Goal: Task Accomplishment & Management: Use online tool/utility

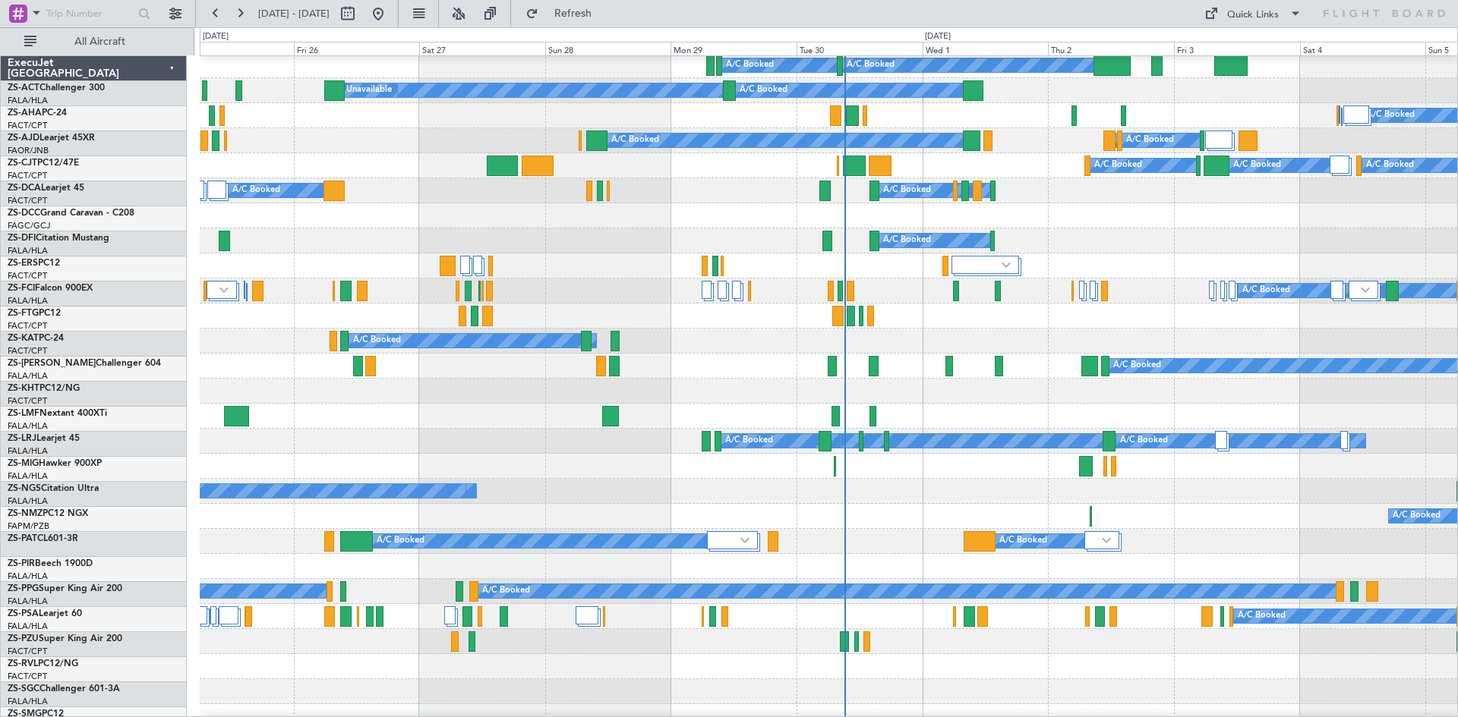
scroll to position [304, 0]
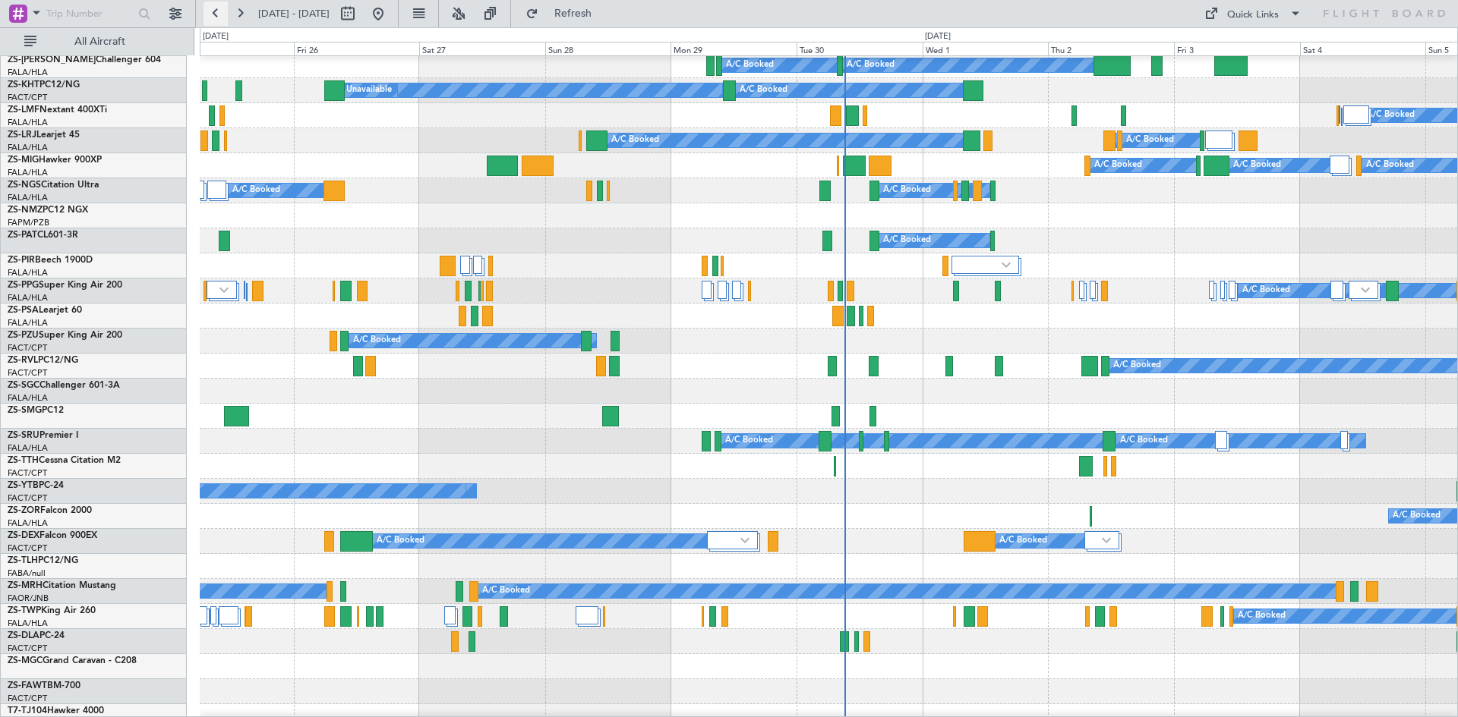
drag, startPoint x: 0, startPoint y: 0, endPoint x: 216, endPoint y: 15, distance: 216.2
click at [216, 15] on button at bounding box center [215, 14] width 24 height 24
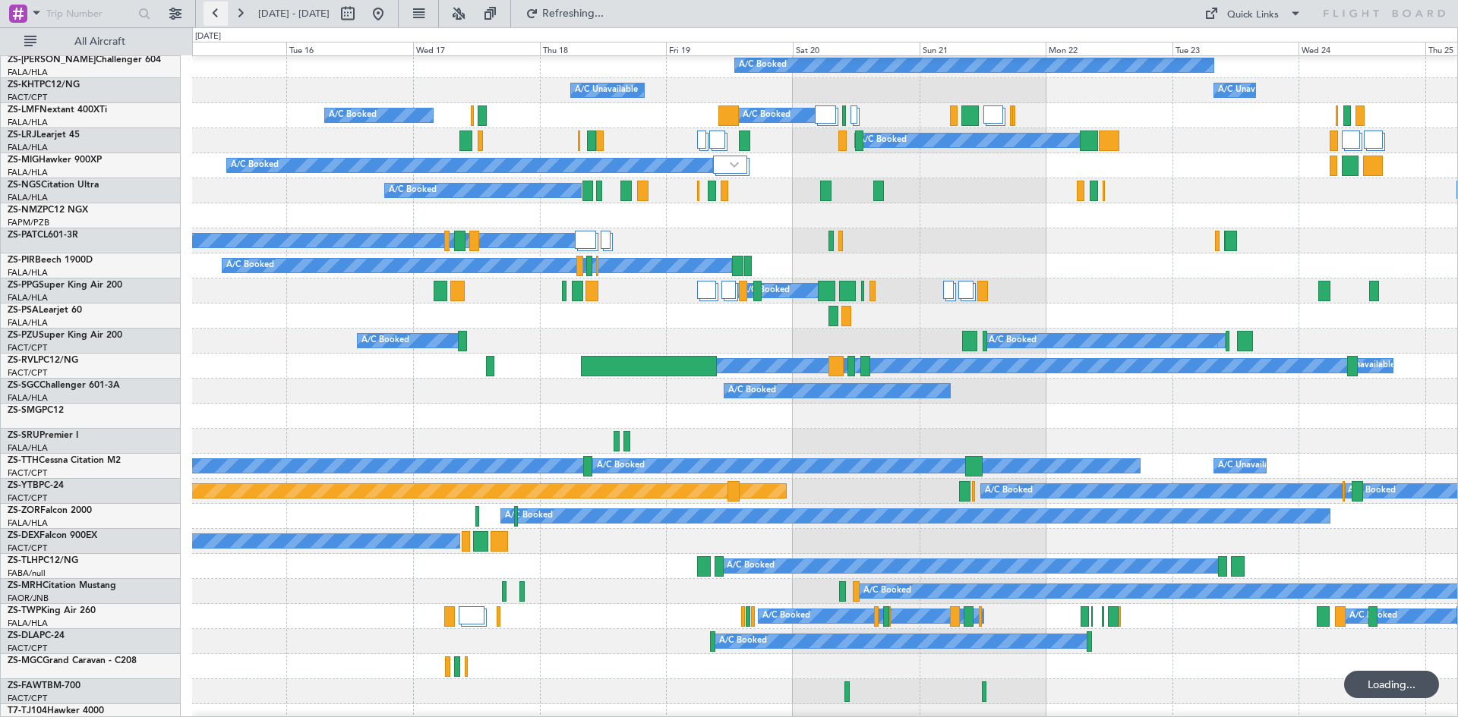
click at [216, 15] on button at bounding box center [215, 14] width 24 height 24
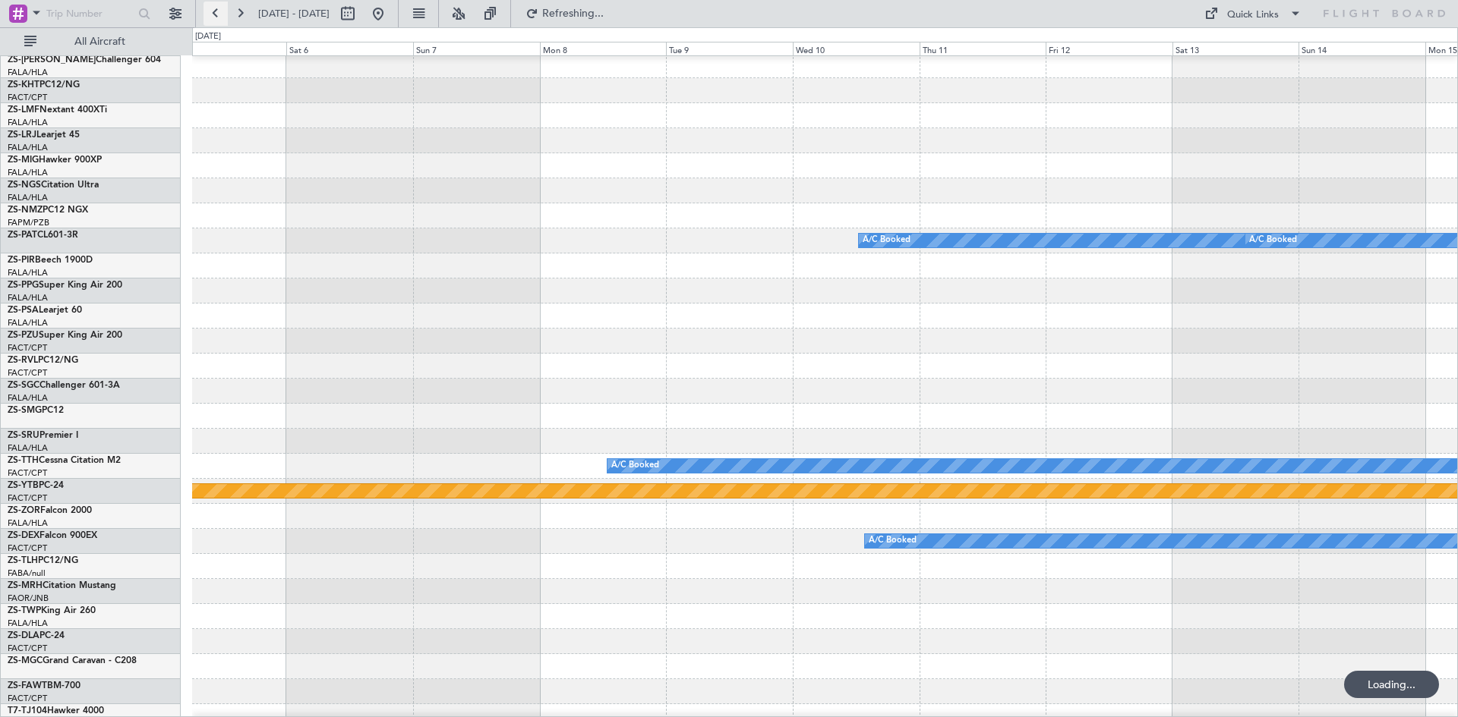
click at [216, 15] on button at bounding box center [215, 14] width 24 height 24
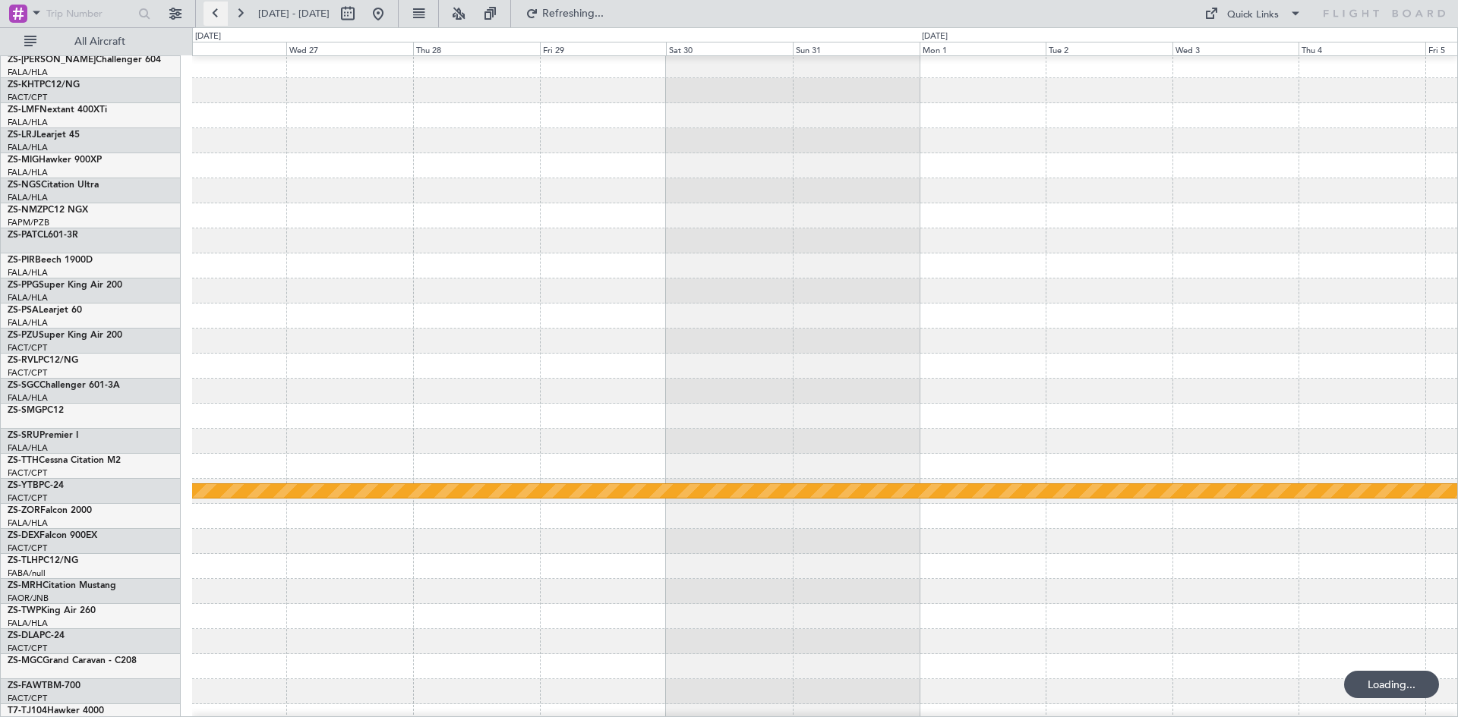
click at [216, 15] on button at bounding box center [215, 14] width 24 height 24
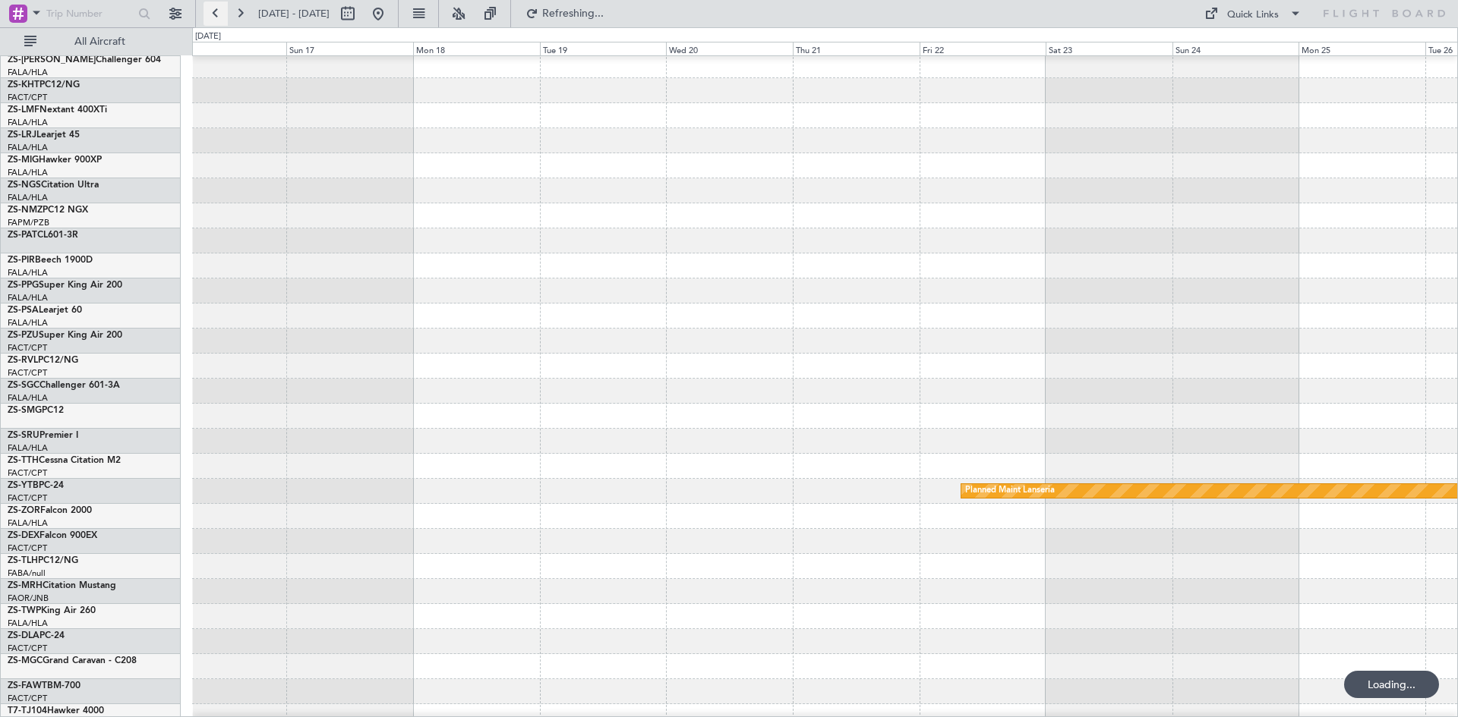
click at [216, 15] on button at bounding box center [215, 14] width 24 height 24
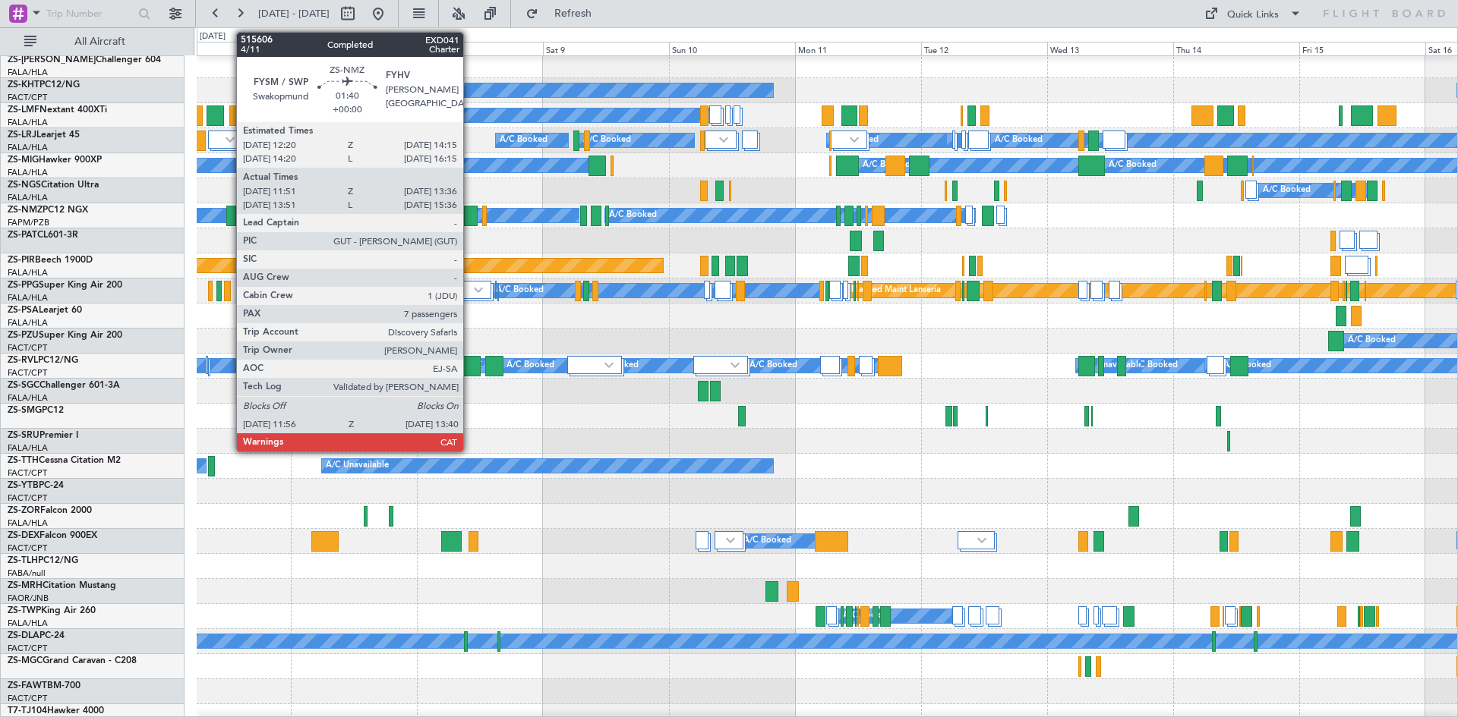
click at [229, 220] on div at bounding box center [230, 216] width 9 height 20
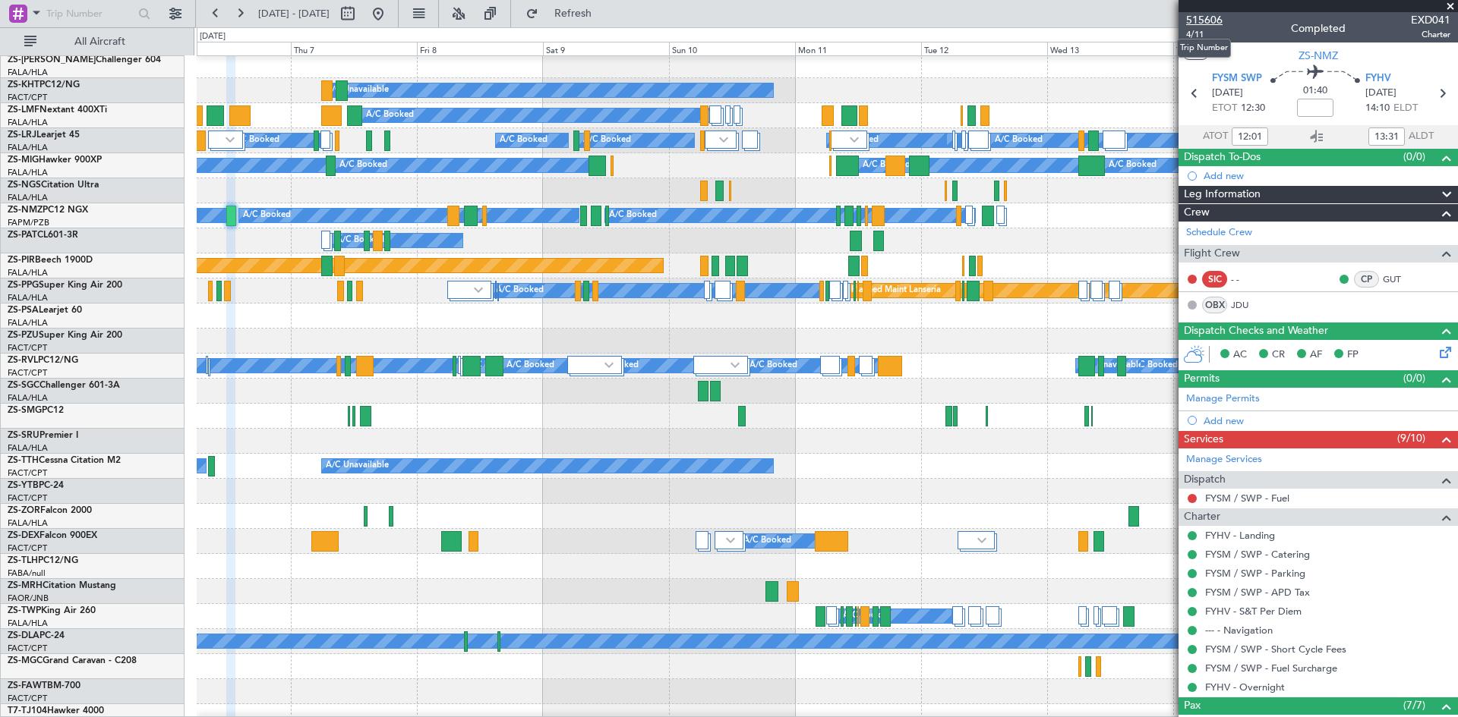
click at [1197, 19] on span "515606" at bounding box center [1204, 20] width 36 height 16
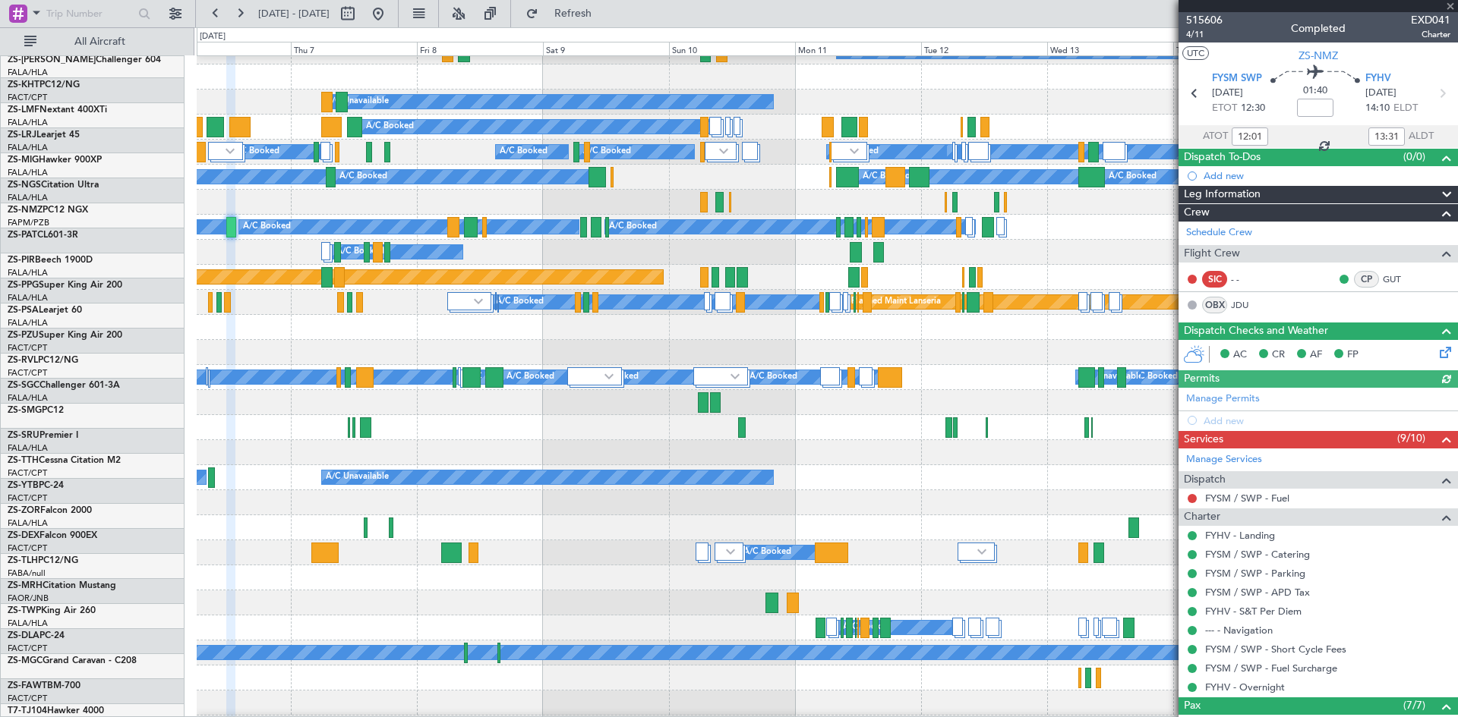
scroll to position [76, 0]
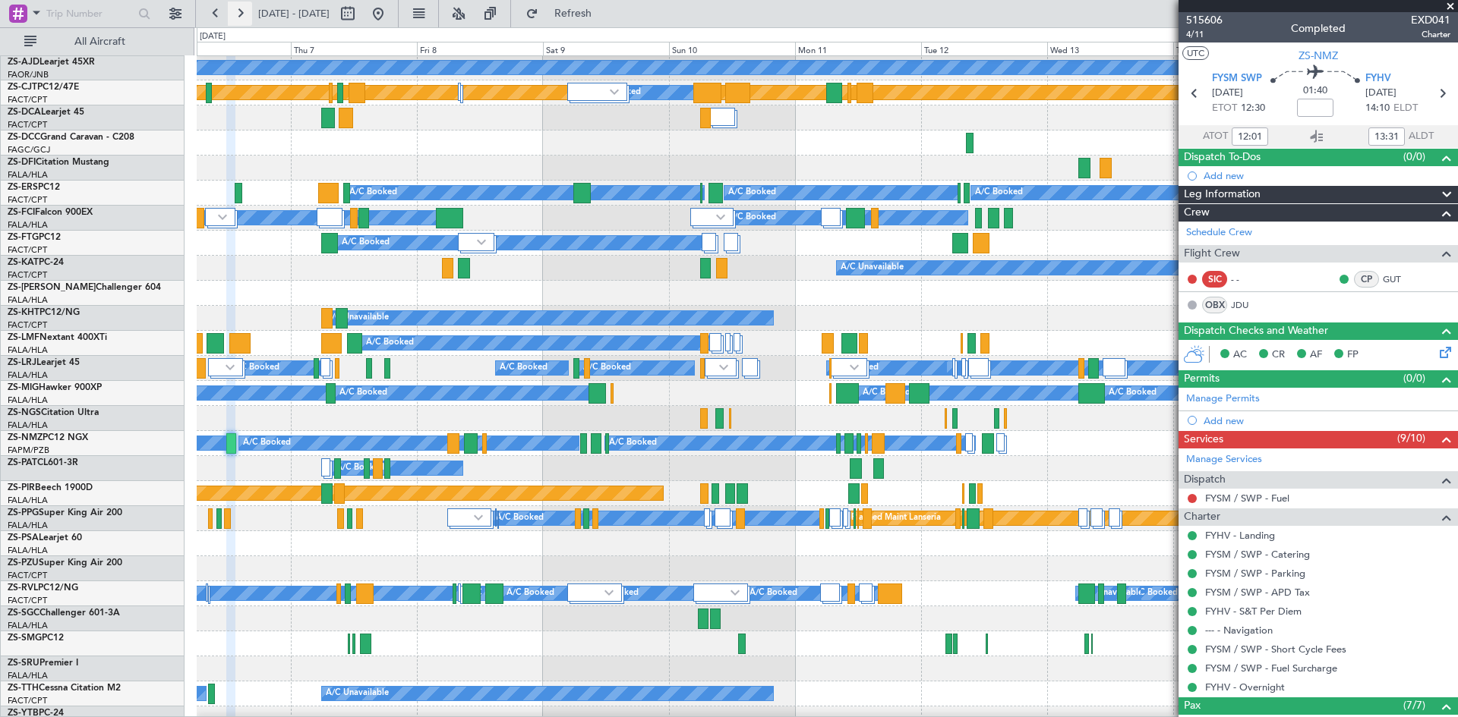
click at [235, 9] on button at bounding box center [240, 14] width 24 height 24
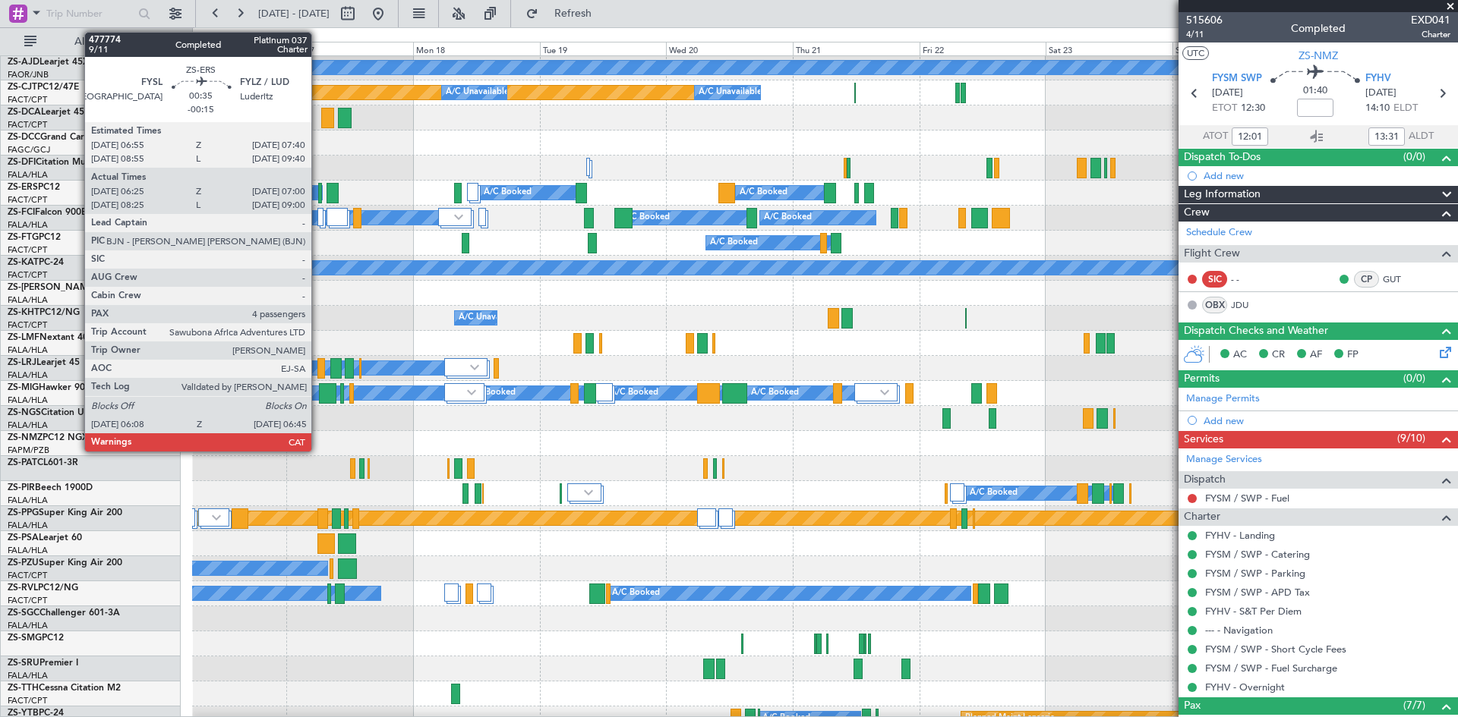
click at [318, 199] on div at bounding box center [320, 193] width 4 height 20
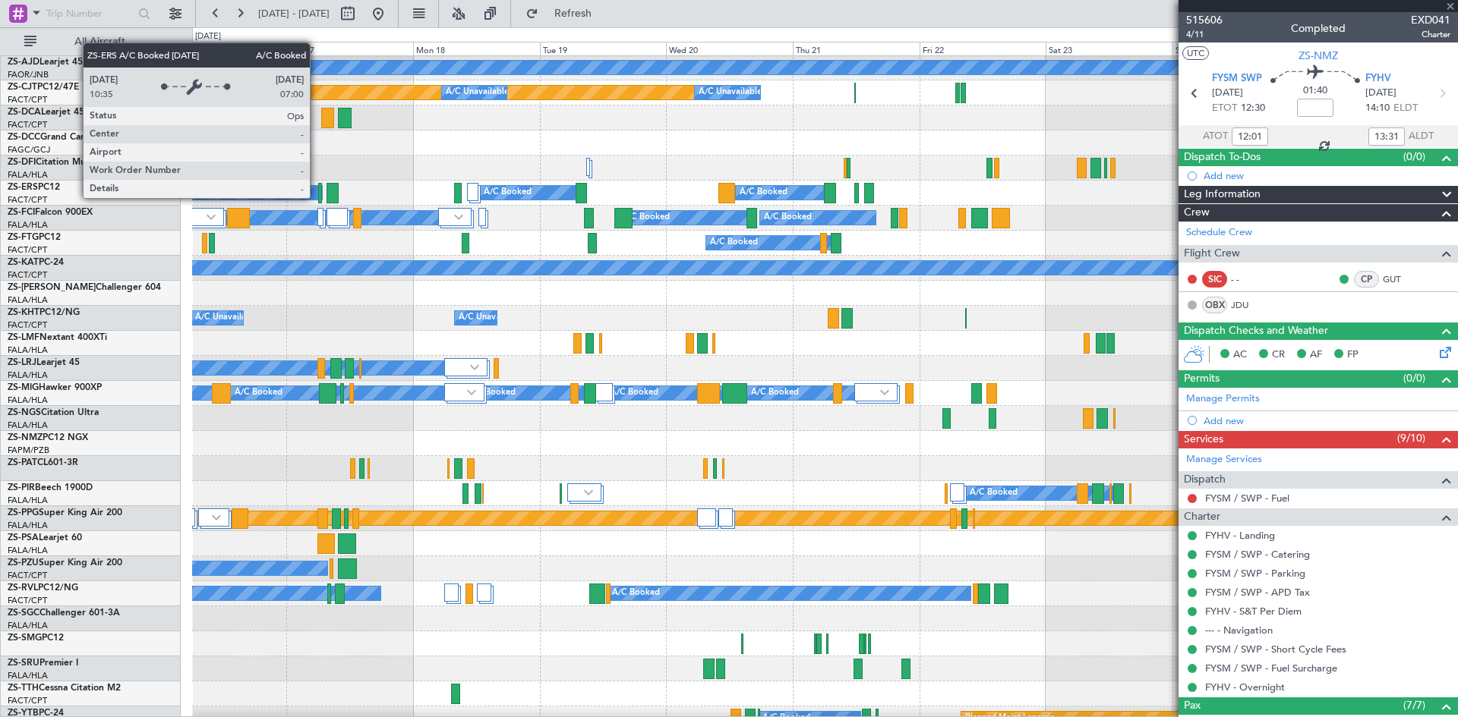
type input "-00:15"
type input "06:30"
type input "06:55"
type input "4"
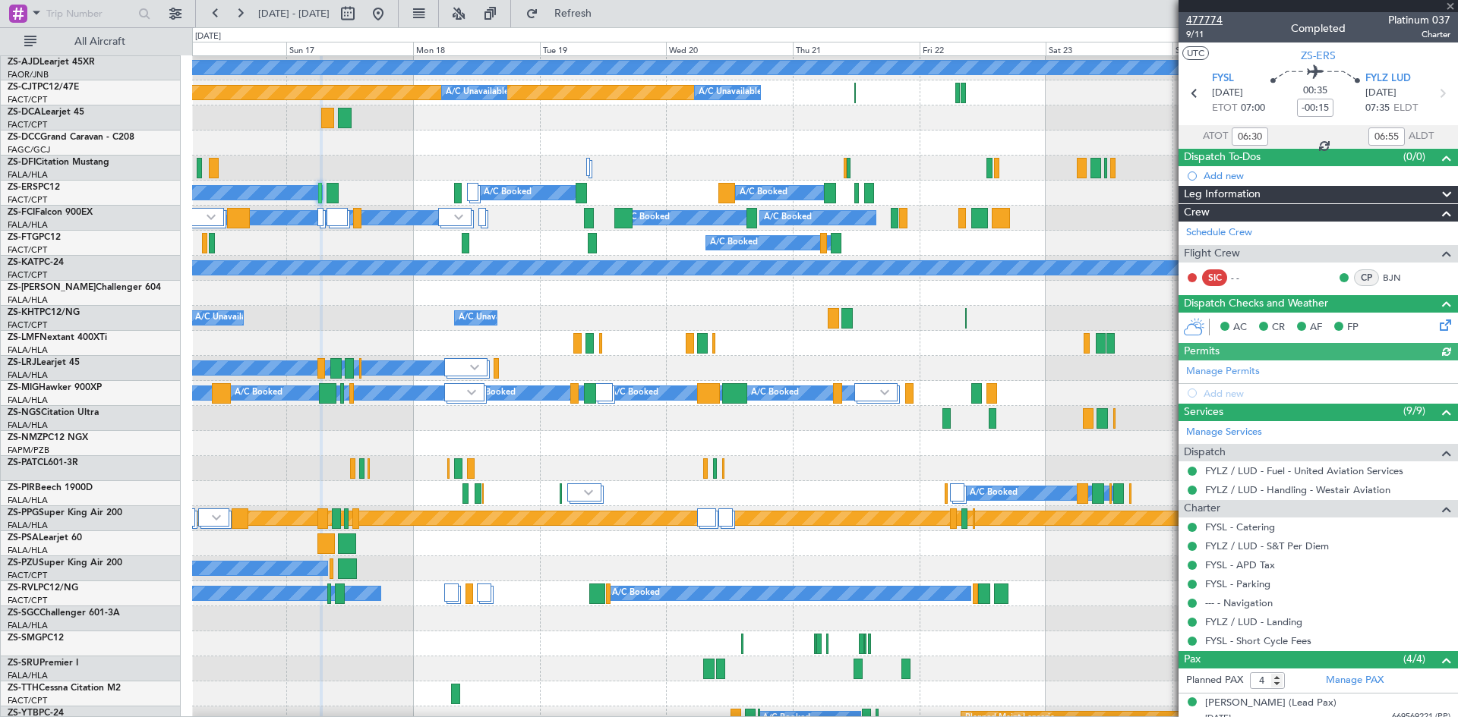
click at [1213, 21] on span "477774" at bounding box center [1204, 20] width 36 height 16
